Goal: Task Accomplishment & Management: Use online tool/utility

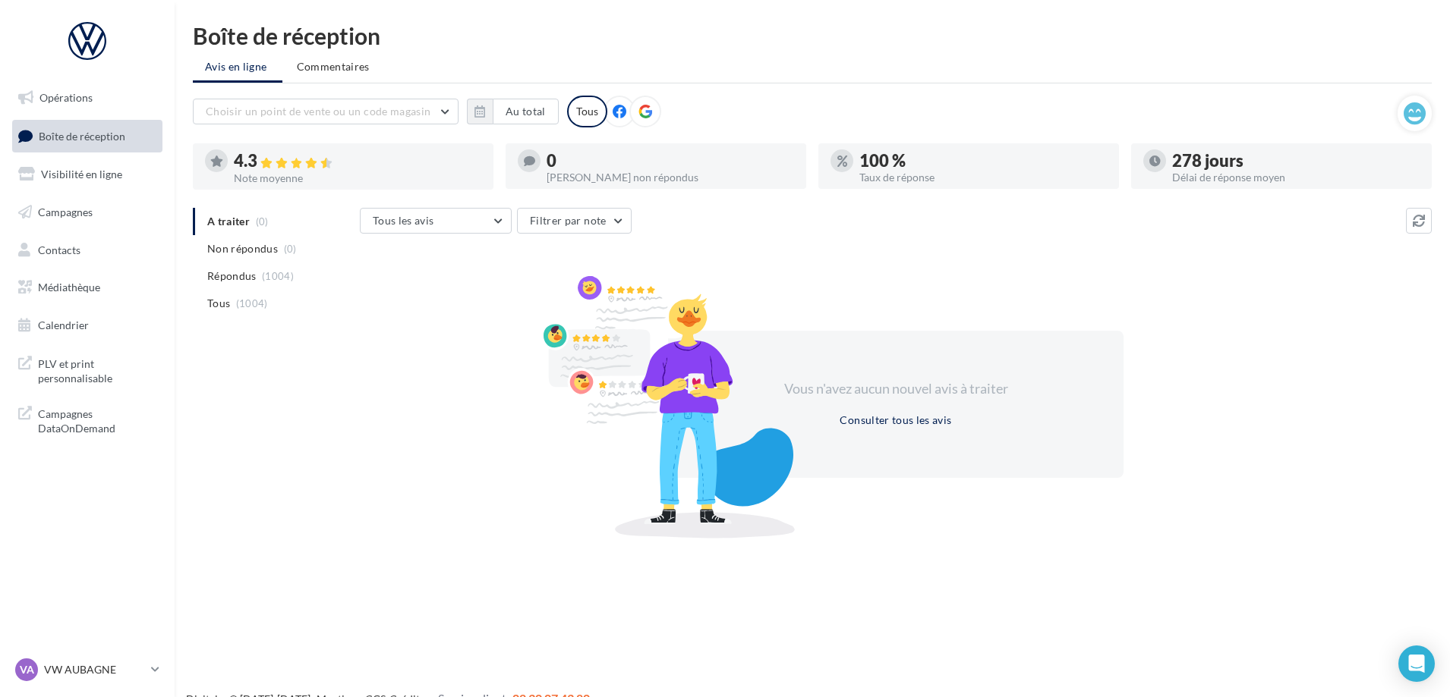
click at [395, 635] on div "Opérations Boîte de réception Visibilité en ligne Campagnes Contacts Médiathèqu…" at bounding box center [725, 372] width 1450 height 697
click at [83, 137] on span "Boîte de réception" at bounding box center [82, 135] width 87 height 13
